Goal: Task Accomplishment & Management: Use online tool/utility

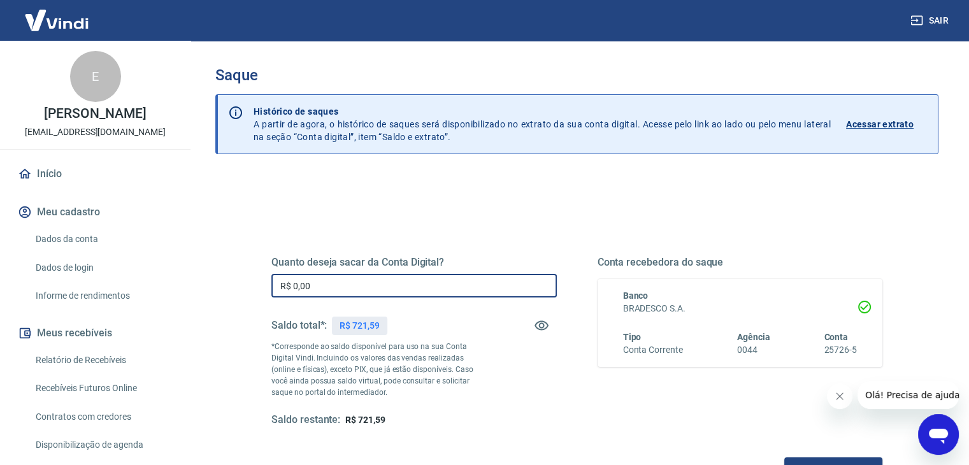
click at [306, 281] on input "R$ 0,00" at bounding box center [413, 286] width 285 height 24
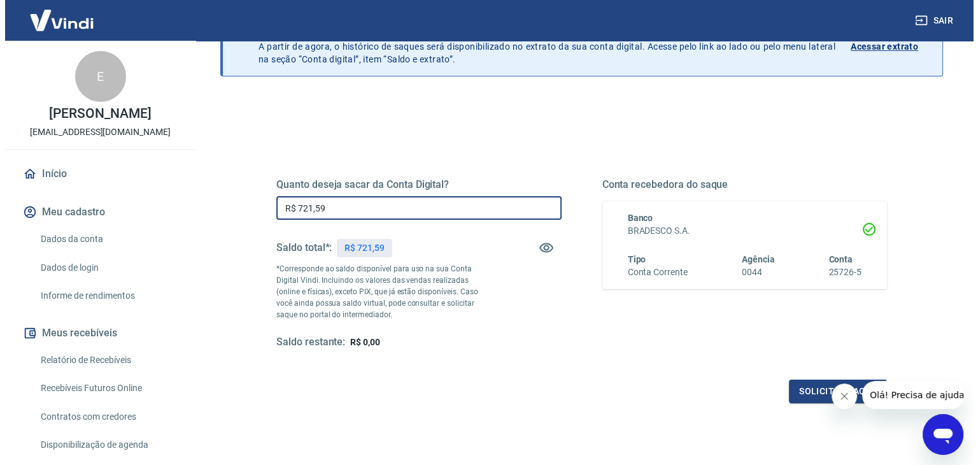
scroll to position [124, 0]
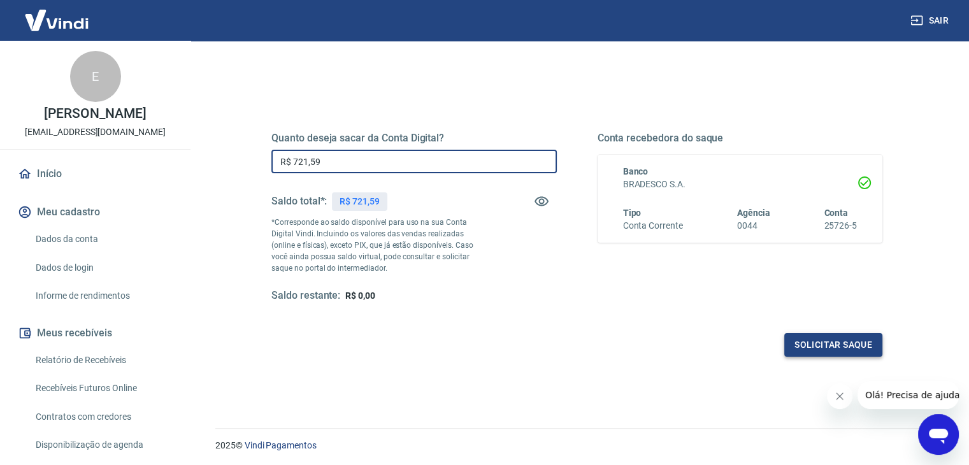
type input "R$ 721,59"
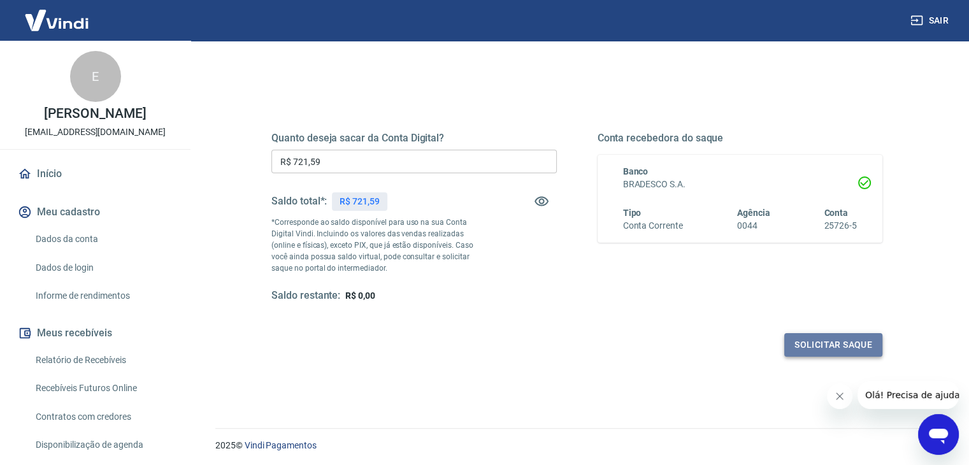
click at [836, 340] on button "Solicitar saque" at bounding box center [833, 345] width 98 height 24
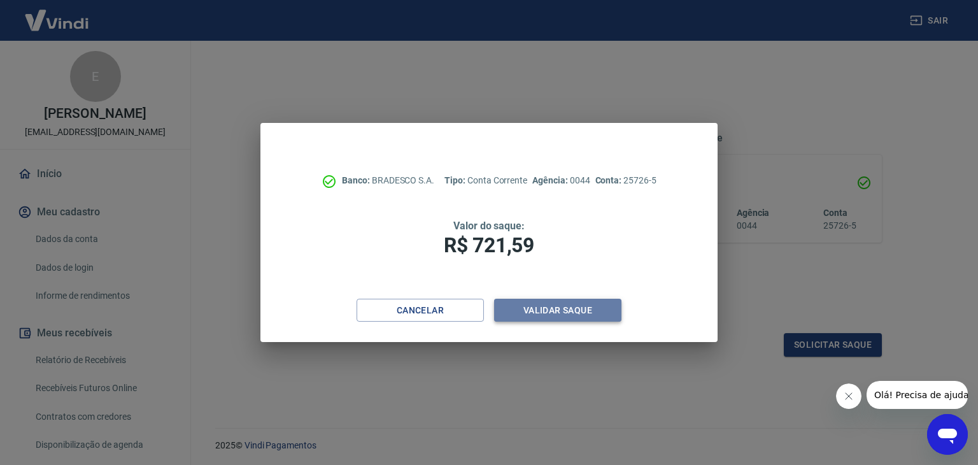
click at [566, 308] on button "Validar saque" at bounding box center [557, 311] width 127 height 24
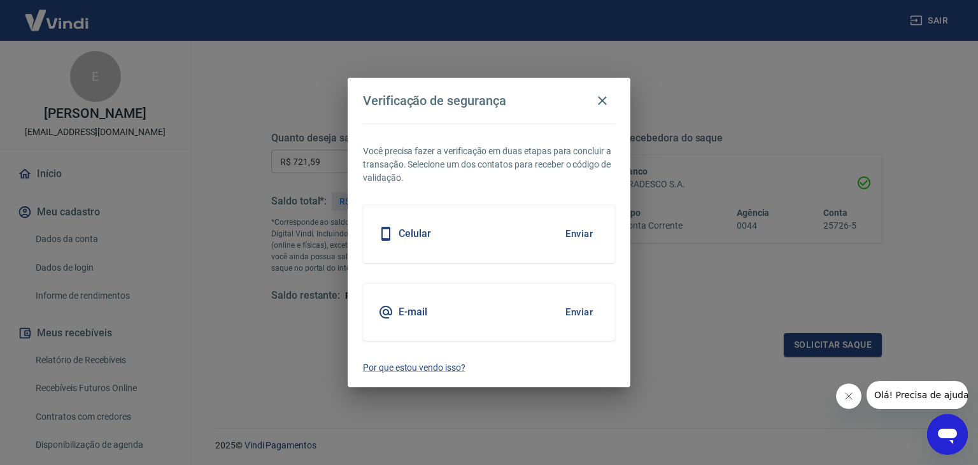
click at [578, 311] on button "Enviar" at bounding box center [579, 312] width 41 height 27
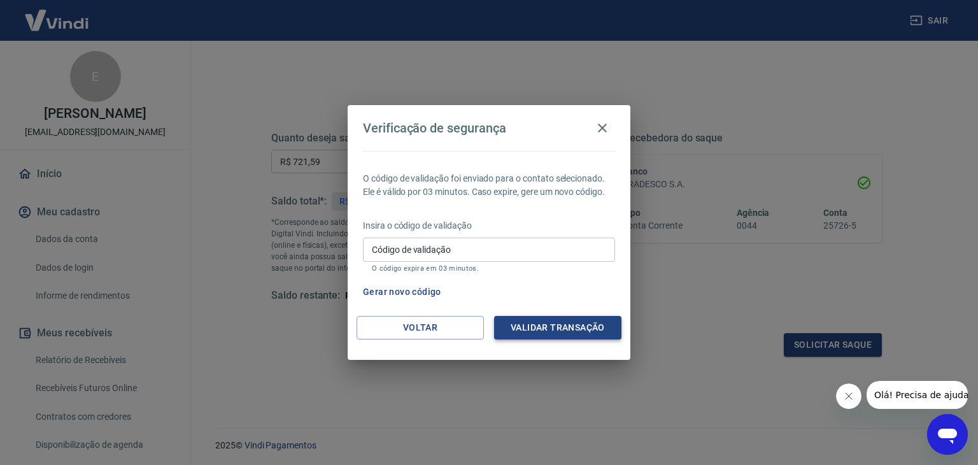
click at [557, 324] on button "Validar transação" at bounding box center [557, 328] width 127 height 24
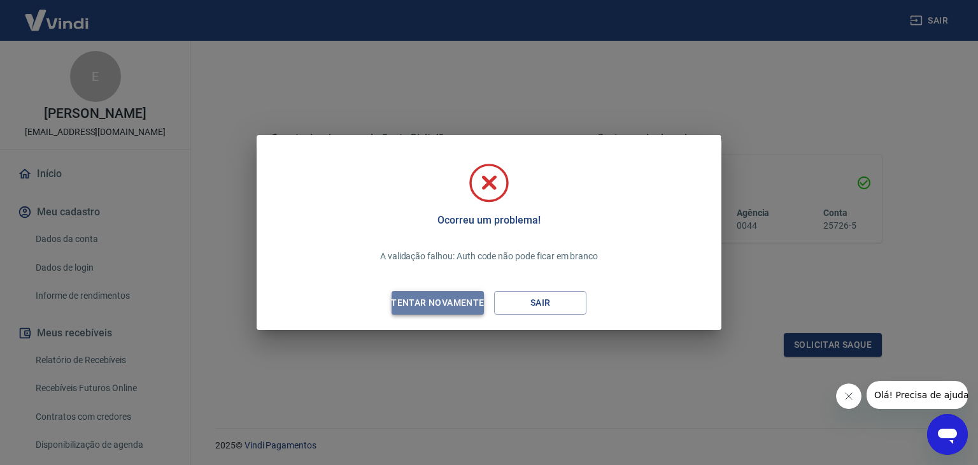
click at [431, 301] on div "Tentar novamente" at bounding box center [438, 303] width 124 height 16
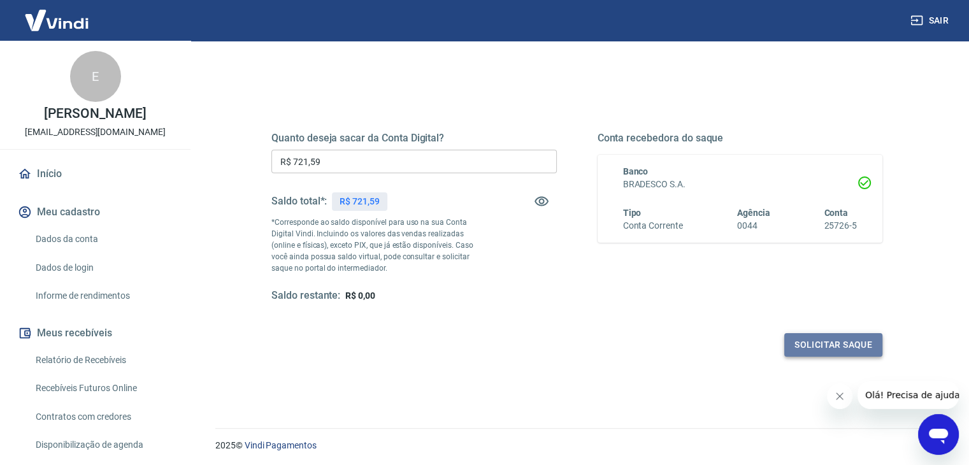
click at [803, 341] on button "Solicitar saque" at bounding box center [833, 345] width 98 height 24
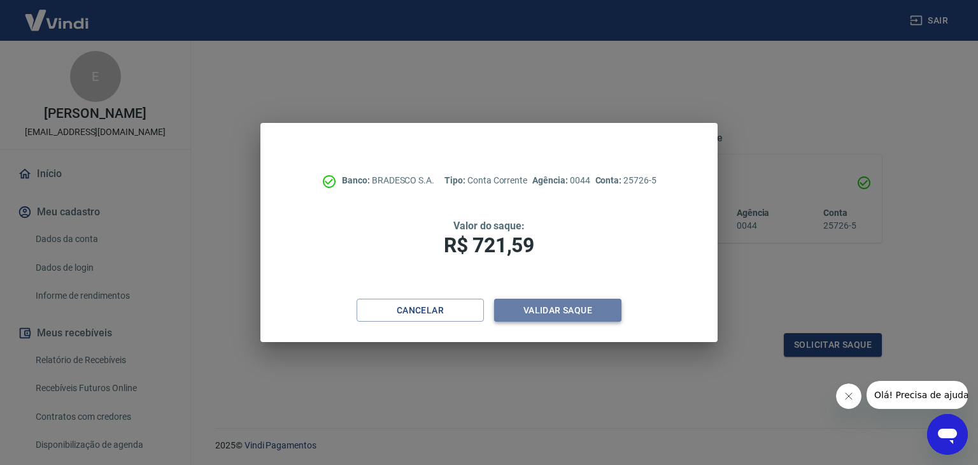
click at [530, 304] on button "Validar saque" at bounding box center [557, 311] width 127 height 24
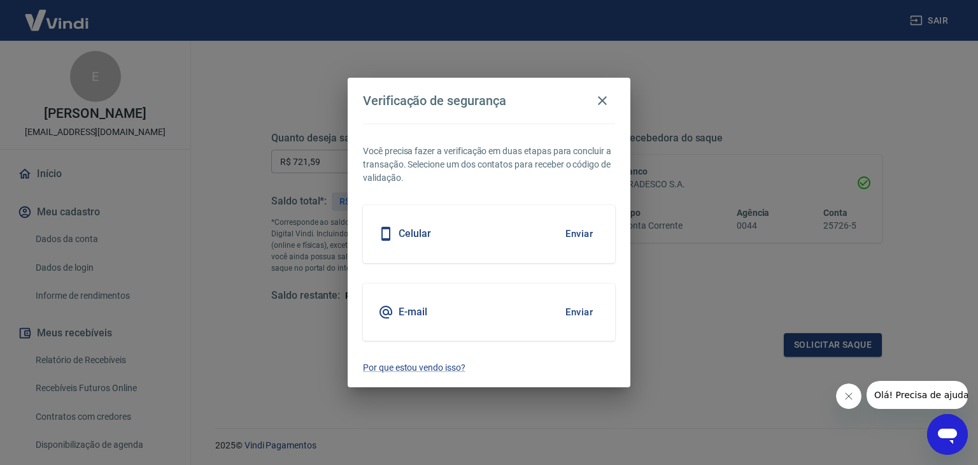
click at [410, 315] on h5 "E-mail" at bounding box center [413, 312] width 29 height 13
click at [578, 307] on button "Enviar" at bounding box center [579, 312] width 41 height 27
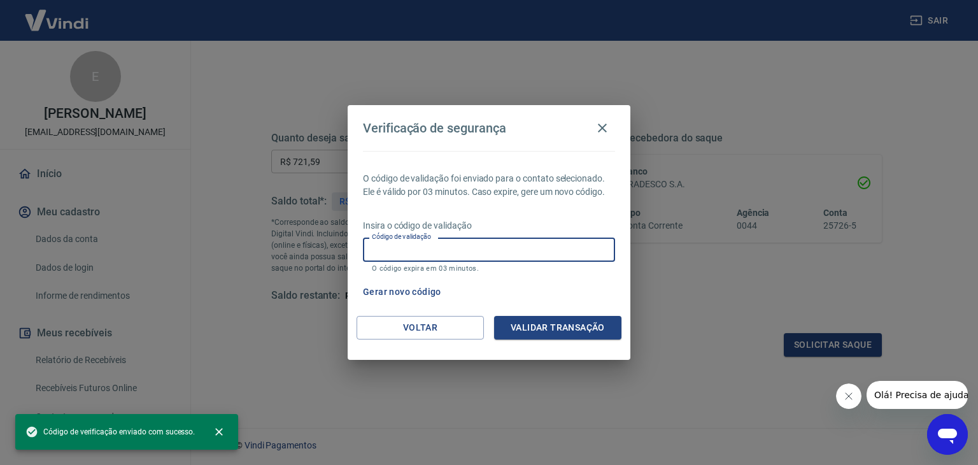
click at [397, 250] on input "Código de validação" at bounding box center [489, 250] width 252 height 24
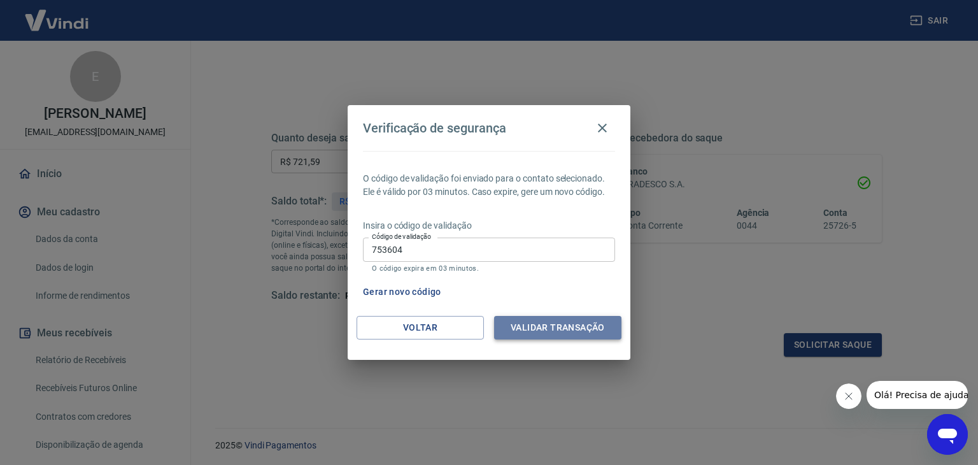
click at [517, 327] on button "Validar transação" at bounding box center [557, 328] width 127 height 24
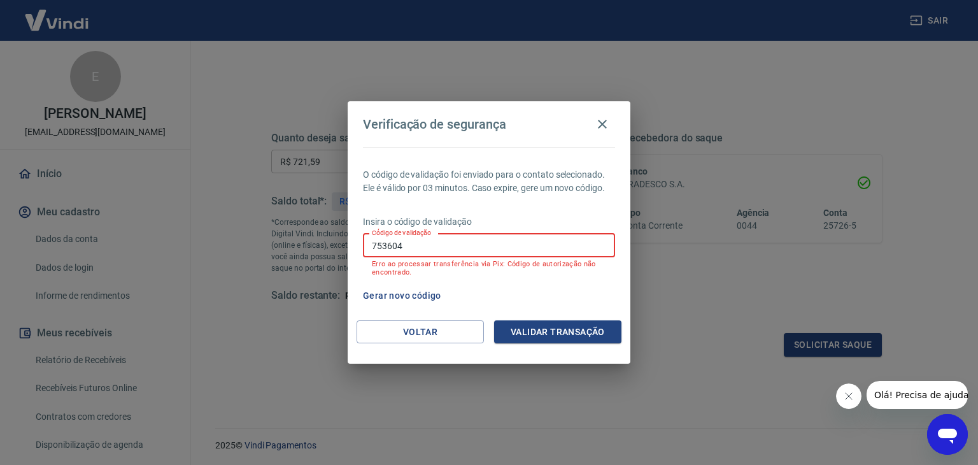
click at [405, 243] on input "753604" at bounding box center [489, 246] width 252 height 24
type input "7"
type input "124243"
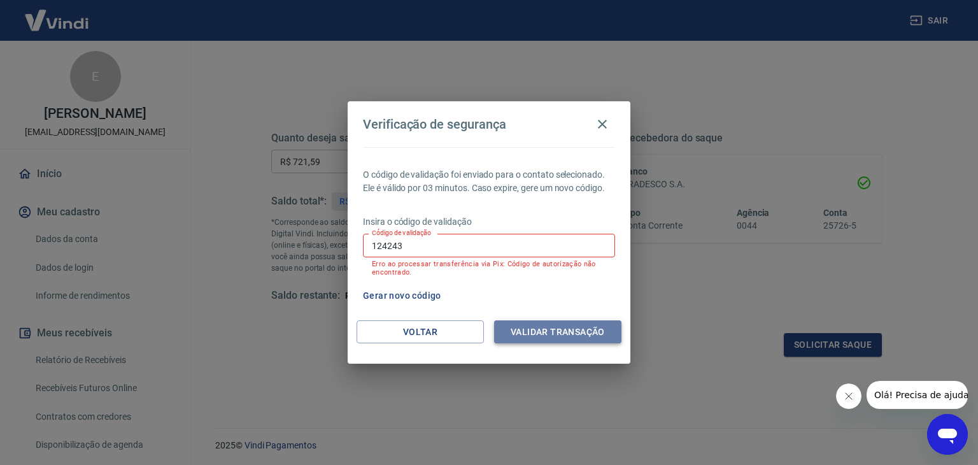
click at [523, 327] on button "Validar transação" at bounding box center [557, 332] width 127 height 24
